Goal: Task Accomplishment & Management: Manage account settings

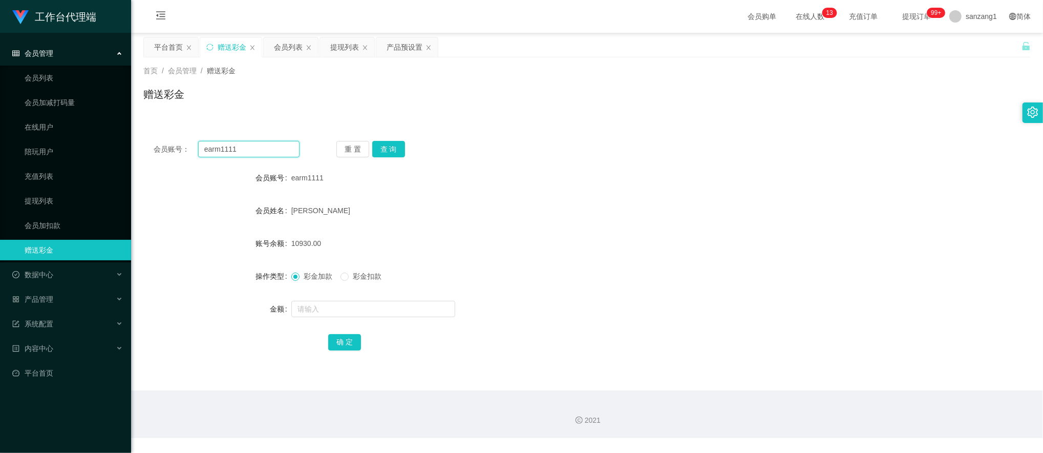
drag, startPoint x: 262, startPoint y: 148, endPoint x: 125, endPoint y: 138, distance: 137.1
click at [125, 138] on section "工作台代理端 会员管理 会员列表 会员加减打码量 在线用户 陪玩用户 充值列表 提现列表 会员加扣款 赠送彩金 数据中心 产品管理 注单管理 产品列表 产品预…" at bounding box center [521, 219] width 1043 height 438
paste input "58583667"
type input "58583667"
click at [385, 152] on button "查 询" at bounding box center [388, 149] width 33 height 16
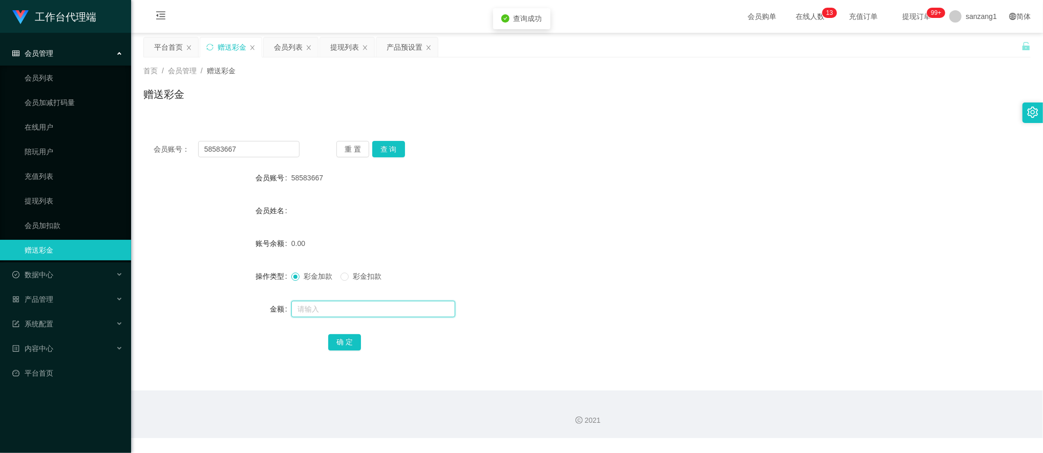
click at [303, 306] on input "text" at bounding box center [373, 308] width 164 height 16
type input "100"
click at [336, 342] on button "确 定" at bounding box center [344, 342] width 33 height 16
click at [389, 49] on div "产品预设置" at bounding box center [404, 46] width 36 height 19
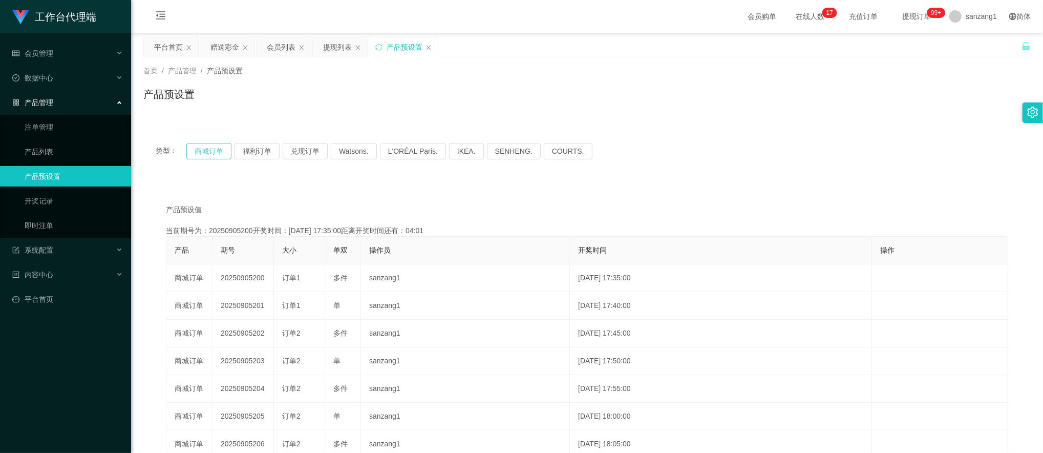
click at [213, 152] on button "商城订单" at bounding box center [208, 151] width 45 height 16
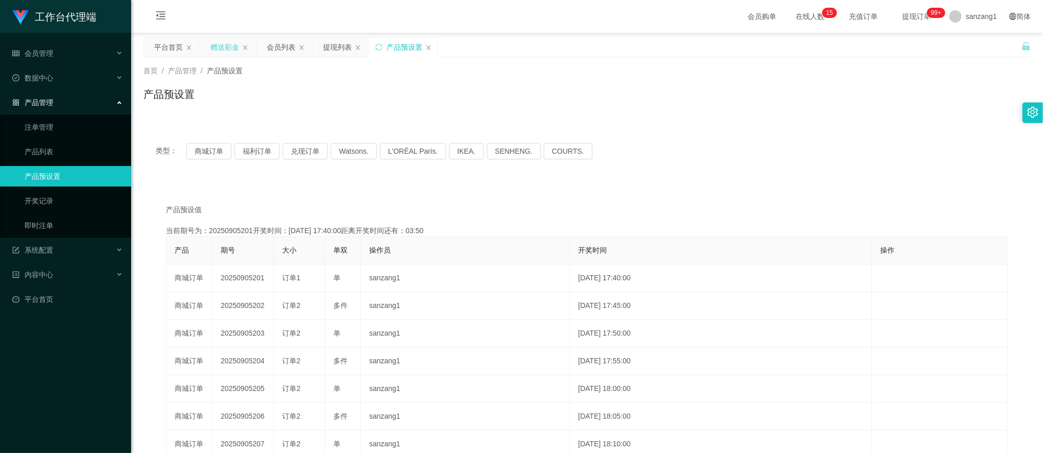
click at [230, 54] on div "赠送彩金" at bounding box center [224, 46] width 29 height 19
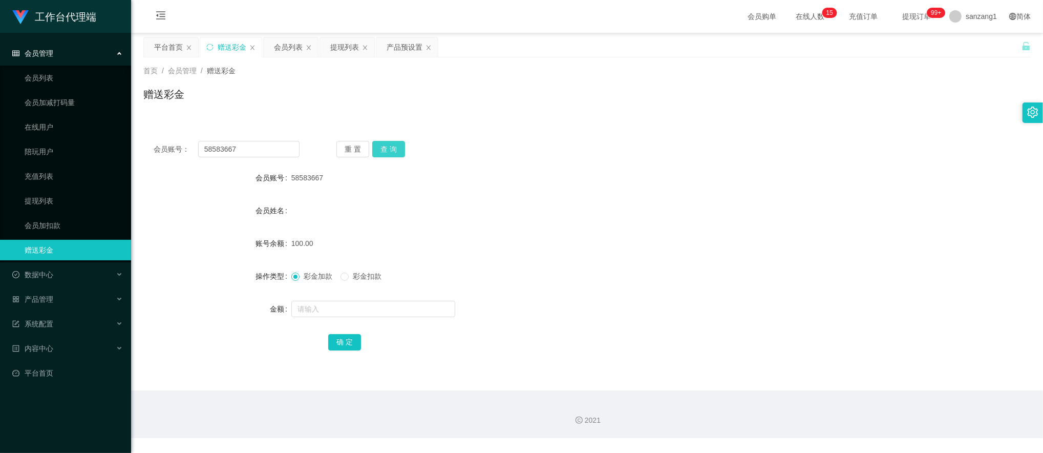
click at [392, 149] on button "查 询" at bounding box center [388, 149] width 33 height 16
click at [355, 279] on span "彩金扣款" at bounding box center [367, 276] width 37 height 8
click at [309, 310] on input "text" at bounding box center [373, 308] width 164 height 16
type input "50"
click at [344, 338] on button "确 定" at bounding box center [344, 342] width 33 height 16
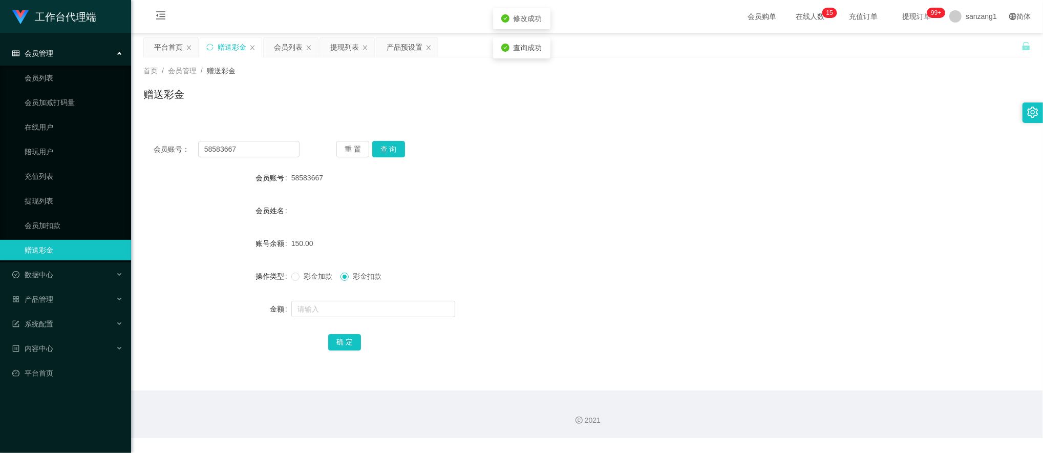
click at [305, 278] on span "彩金加款" at bounding box center [317, 276] width 37 height 8
